Goal: Download file/media

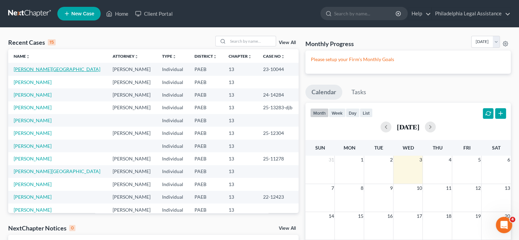
click at [44, 68] on link "[PERSON_NAME][GEOGRAPHIC_DATA]" at bounding box center [57, 69] width 87 height 6
select select "10"
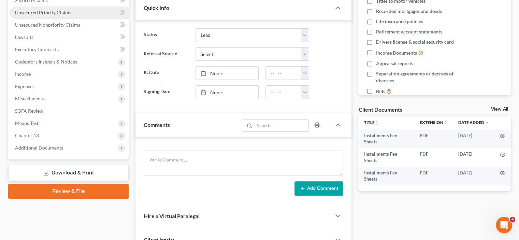
scroll to position [102, 0]
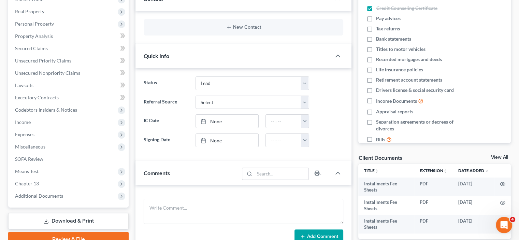
click at [72, 223] on link "Download & Print" at bounding box center [68, 221] width 120 height 16
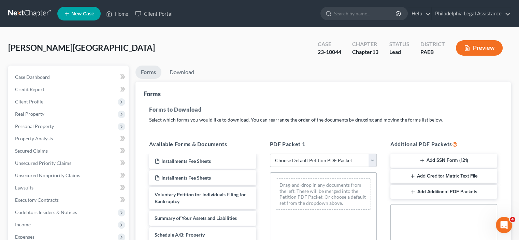
scroll to position [34, 0]
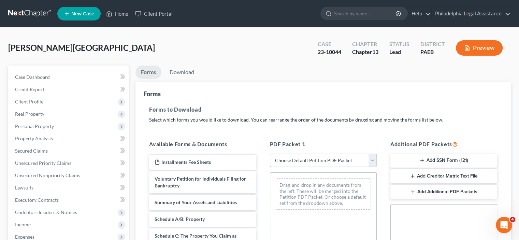
click at [319, 158] on select "Choose Default Petition PDF Packet Complete Bankruptcy Petition (all forms and …" at bounding box center [323, 160] width 107 height 14
click at [238, 89] on div "Forms" at bounding box center [323, 91] width 359 height 18
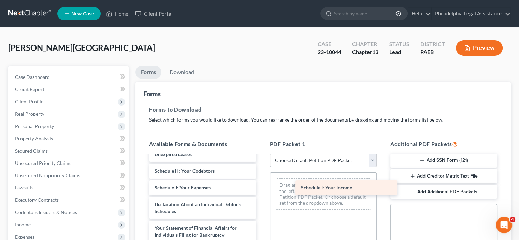
scroll to position [193, 0]
drag, startPoint x: 189, startPoint y: 167, endPoint x: 338, endPoint y: 184, distance: 150.0
click at [261, 184] on div "Schedule I: Your Income Installments Fee Sheets Installments Fee Sheets Install…" at bounding box center [203, 150] width 118 height 377
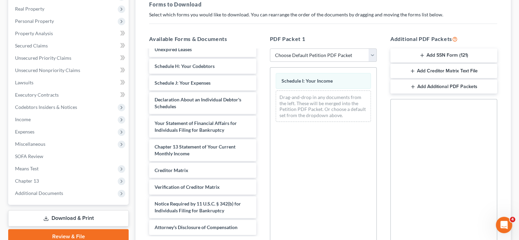
scroll to position [181, 0]
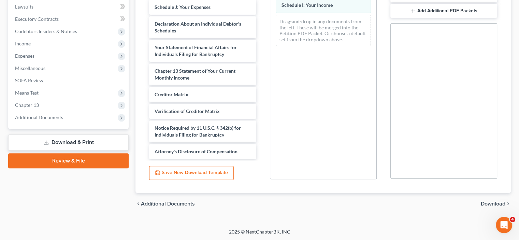
click at [490, 201] on span "Download" at bounding box center [493, 203] width 25 height 5
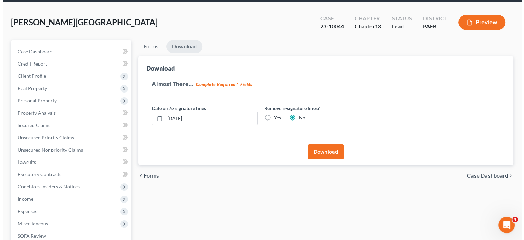
scroll to position [0, 0]
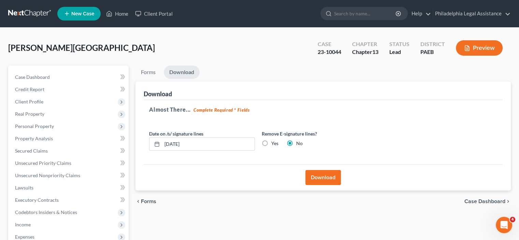
click at [325, 177] on button "Download" at bounding box center [322, 177] width 35 height 15
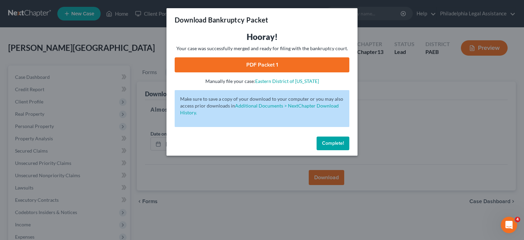
drag, startPoint x: 262, startPoint y: 55, endPoint x: 261, endPoint y: 58, distance: 3.9
click at [262, 55] on div "Hooray! Your case was successfully merged and ready for filing with the bankrup…" at bounding box center [262, 57] width 175 height 53
click at [261, 63] on link "PDF Packet 1" at bounding box center [262, 64] width 175 height 15
